Goal: Check status: Check status

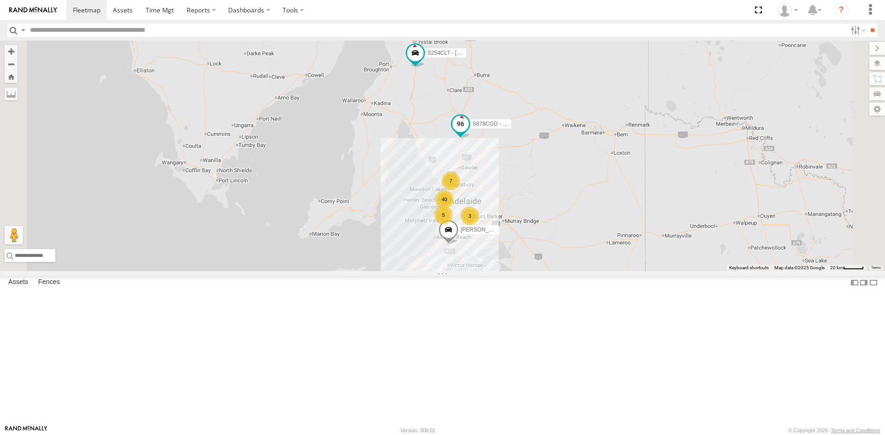
click at [469, 132] on span at bounding box center [460, 123] width 17 height 17
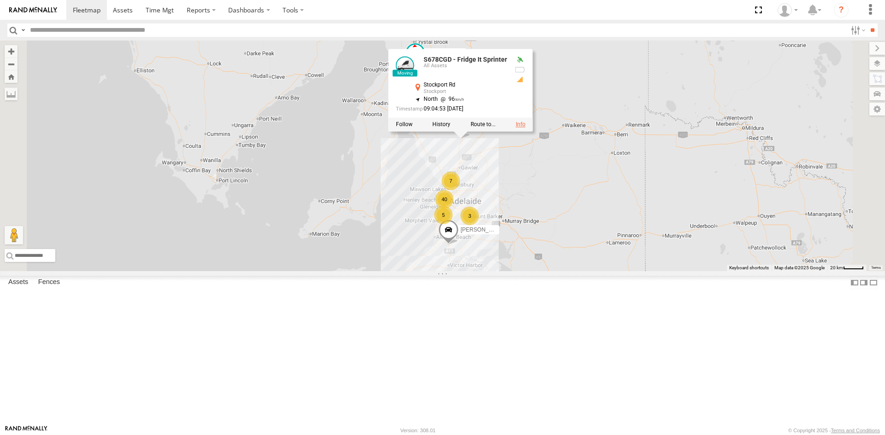
click at [525, 128] on link at bounding box center [521, 124] width 10 height 6
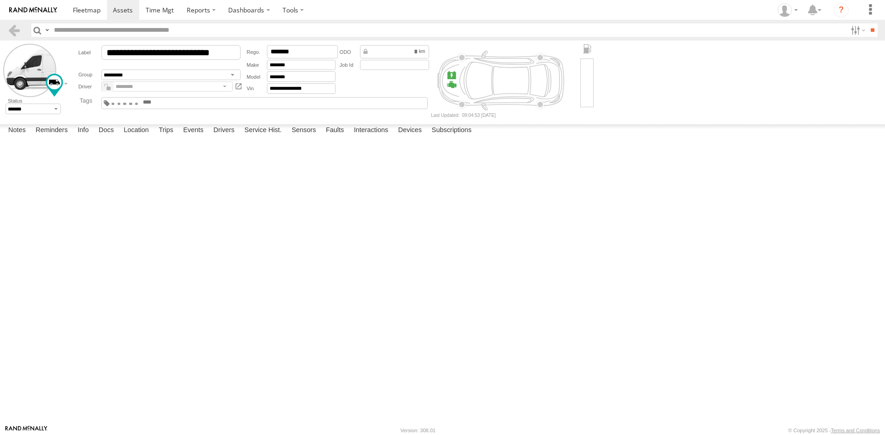
click at [186, 105] on input "text" at bounding box center [164, 102] width 44 height 7
click at [12, 27] on link at bounding box center [13, 29] width 13 height 13
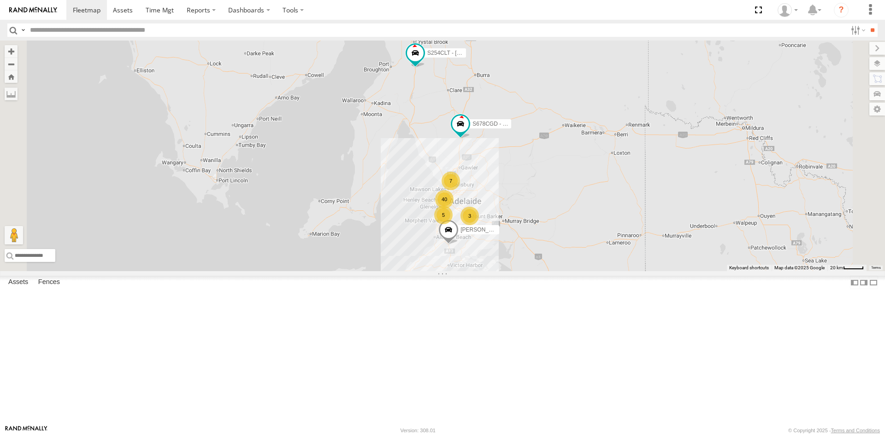
click at [0, 0] on div "S254CLT - [PERSON_NAME]" at bounding box center [0, 0] width 0 height 0
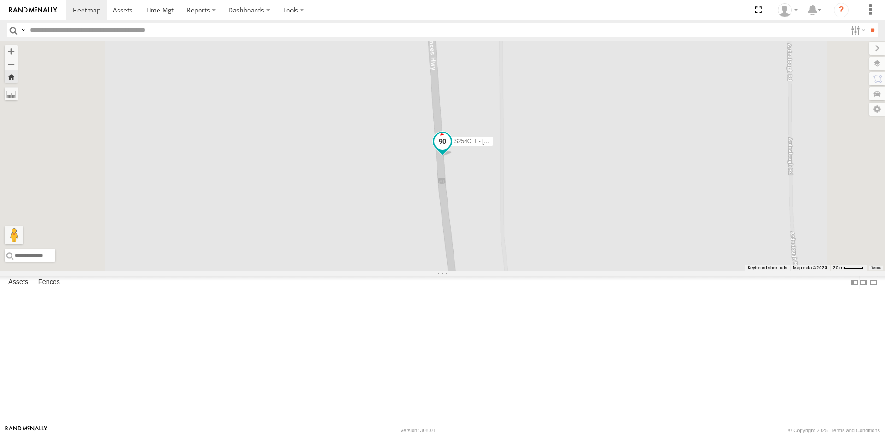
click at [451, 149] on span at bounding box center [442, 141] width 17 height 17
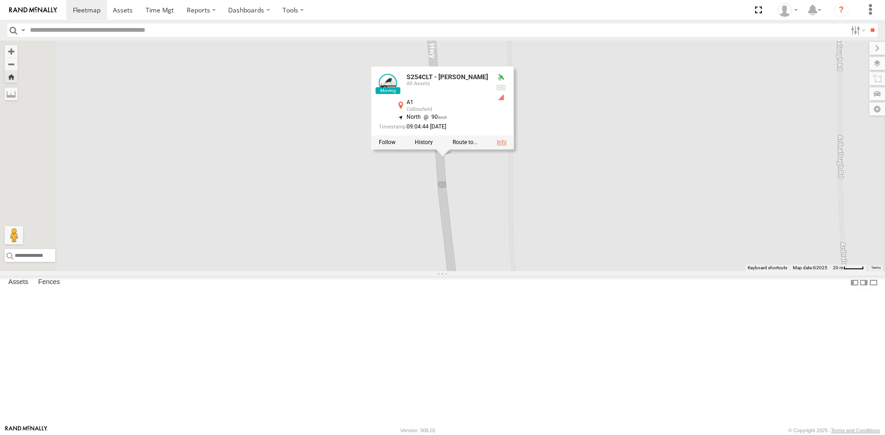
click at [506, 146] on link at bounding box center [502, 142] width 10 height 6
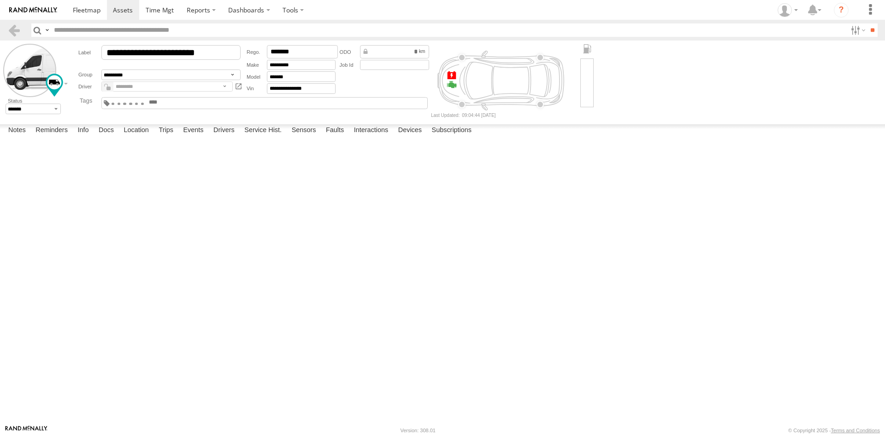
click at [192, 104] on input "text" at bounding box center [170, 102] width 44 height 7
